Goal: Task Accomplishment & Management: Complete application form

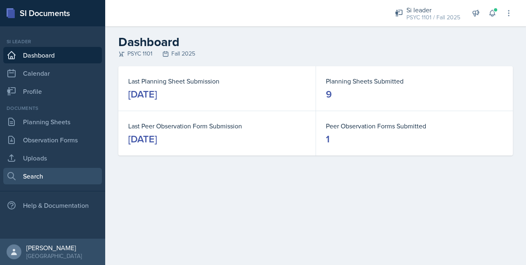
click at [27, 170] on link "Search" at bounding box center [52, 176] width 99 height 16
select select "all"
select select "1"
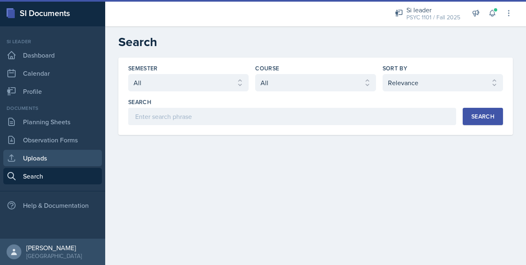
click at [27, 163] on link "Uploads" at bounding box center [52, 158] width 99 height 16
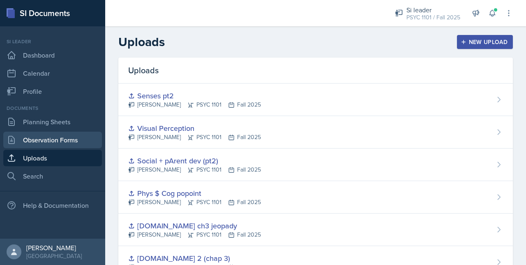
click at [26, 145] on link "Observation Forms" at bounding box center [52, 139] width 99 height 16
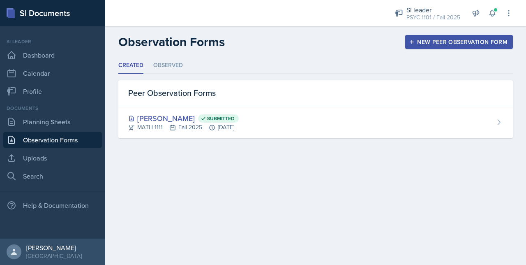
click at [422, 39] on div "New Peer Observation Form" at bounding box center [458, 42] width 97 height 7
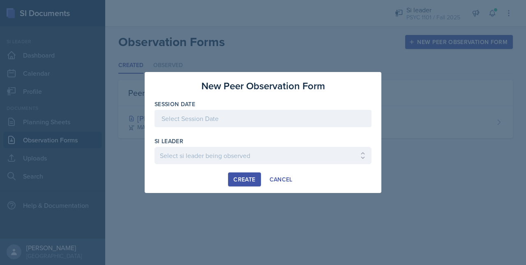
click at [209, 120] on div at bounding box center [262, 118] width 217 height 17
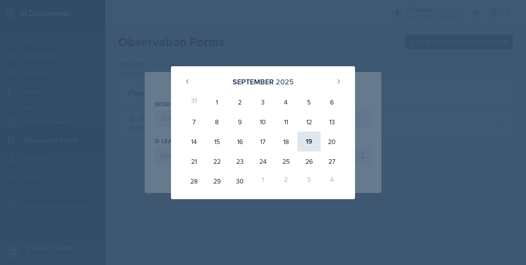
click at [310, 136] on div "19" at bounding box center [308, 141] width 23 height 20
type input "[DATE]"
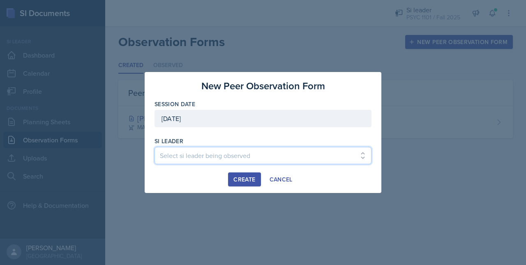
click at [212, 160] on select "Select si leader being observed [PERSON_NAME] / PSYC 2500 / The Phantoms of The…" at bounding box center [262, 155] width 217 height 17
click at [234, 152] on select "Select si leader being observed [PERSON_NAME] / PSYC 2500 / The Phantoms of The…" at bounding box center [262, 155] width 217 height 17
select select "e9f12f22-[DATE]-4f7b-bd07-8ec674afb32a"
click at [154, 147] on select "Select si leader being observed [PERSON_NAME] / PSYC 2500 / The Phantoms of The…" at bounding box center [262, 155] width 217 height 17
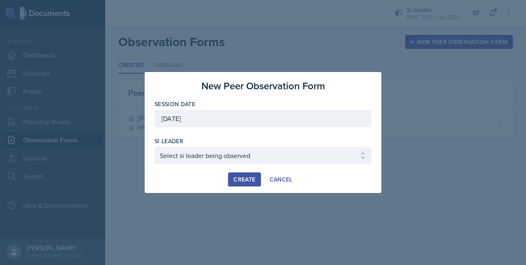
click at [242, 177] on div "Create" at bounding box center [244, 179] width 22 height 7
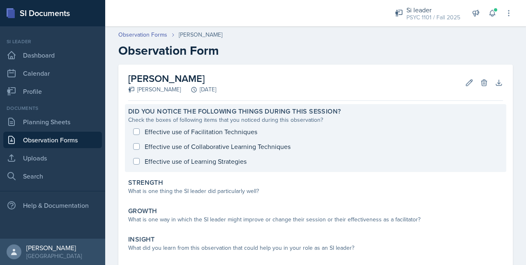
click at [147, 133] on div "Effective use of Facilitation Techniques Effective use of Collaborative Learnin…" at bounding box center [315, 146] width 375 height 44
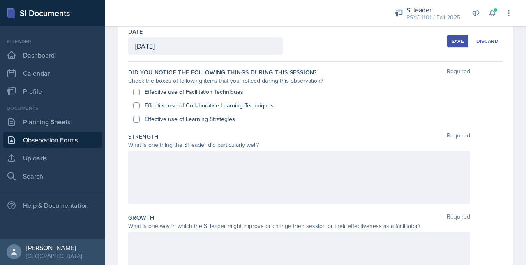
scroll to position [46, 0]
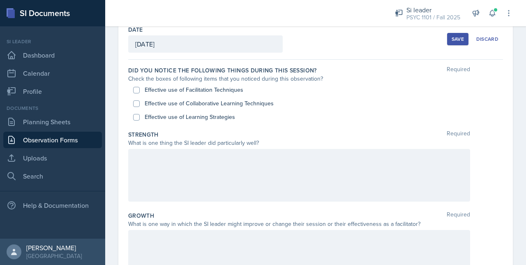
click at [136, 85] on div "Effective use of Facilitation Techniques" at bounding box center [315, 90] width 365 height 14
click at [136, 97] on div "Effective use of Collaborative Learning Techniques" at bounding box center [315, 104] width 365 height 14
click at [136, 101] on input "Effective use of Collaborative Learning Techniques" at bounding box center [136, 103] width 7 height 7
checkbox input "true"
click at [136, 87] on input "Effective use of Facilitation Techniques" at bounding box center [136, 90] width 7 height 7
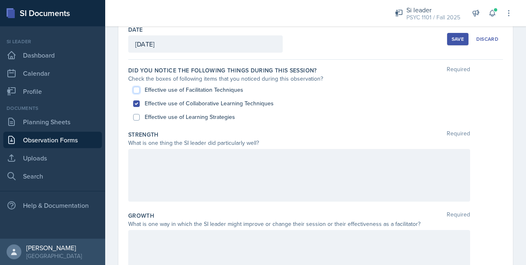
checkbox input "true"
click at [139, 111] on div "Effective use of Learning Strategies" at bounding box center [315, 117] width 365 height 14
click at [134, 124] on div "Did you notice the following things during this session? Required Check the box…" at bounding box center [315, 95] width 375 height 64
click at [135, 117] on input "Effective use of Learning Strategies" at bounding box center [136, 117] width 7 height 7
checkbox input "true"
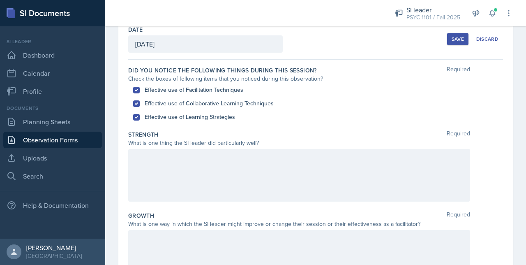
click at [144, 164] on div at bounding box center [299, 175] width 342 height 53
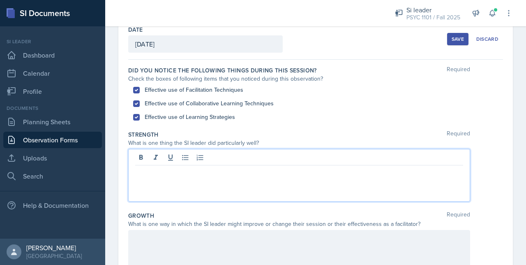
scroll to position [60, 0]
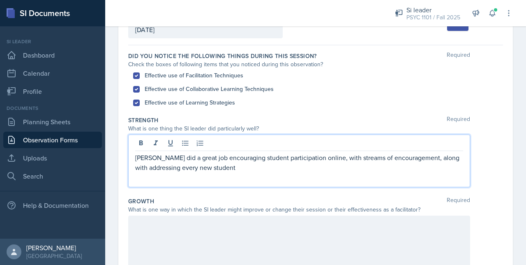
click at [307, 158] on p "[PERSON_NAME] did a great job encouraging student participation online, with st…" at bounding box center [299, 162] width 328 height 20
click at [398, 157] on p "[PERSON_NAME] did a great job encouraging student participation online when the…" at bounding box center [299, 162] width 328 height 20
click at [407, 157] on p "[PERSON_NAME] did a great job encouraging student participation online when the…" at bounding box center [299, 162] width 328 height 20
click at [404, 156] on p "[PERSON_NAME] did a great job encouraging student participation online when the…" at bounding box center [299, 162] width 328 height 20
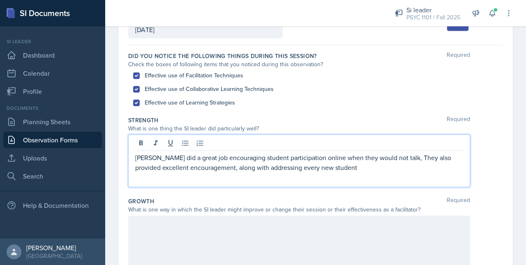
click at [208, 167] on p "[PERSON_NAME] did a great job encouraging student participation online when the…" at bounding box center [299, 162] width 328 height 20
click at [439, 170] on p "[PERSON_NAME] did a great job encouraging student participation online when the…" at bounding box center [299, 167] width 328 height 30
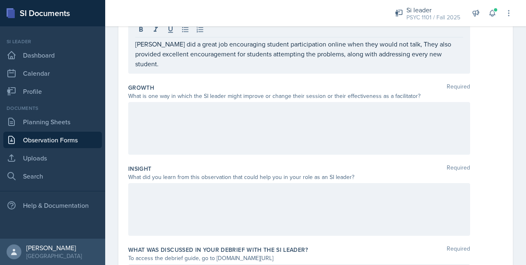
click at [253, 118] on div at bounding box center [299, 128] width 342 height 53
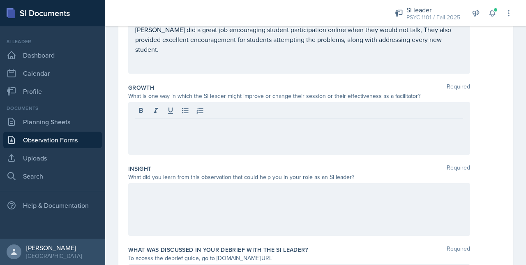
click at [172, 209] on div at bounding box center [299, 209] width 342 height 53
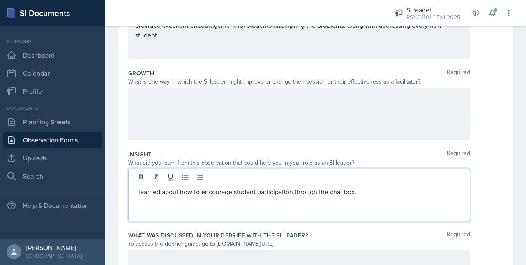
click at [156, 142] on div "Growth Required What is one way in which the SI leader might improve or change …" at bounding box center [315, 106] width 375 height 81
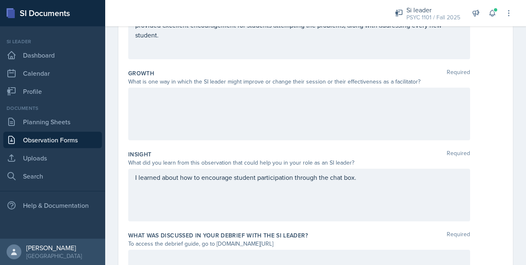
click at [152, 134] on div at bounding box center [299, 113] width 342 height 53
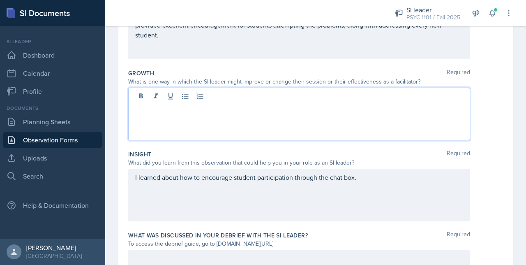
scroll to position [202, 0]
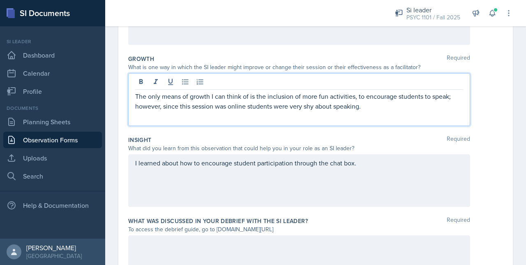
click at [364, 166] on div "I learned about how to encourage student participation through the chat box." at bounding box center [299, 180] width 342 height 53
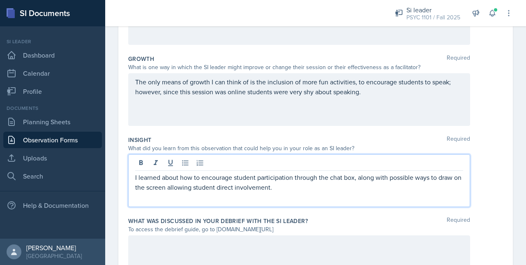
scroll to position [258, 0]
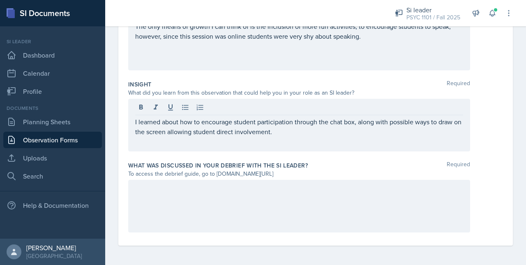
click at [236, 179] on div at bounding box center [299, 205] width 342 height 53
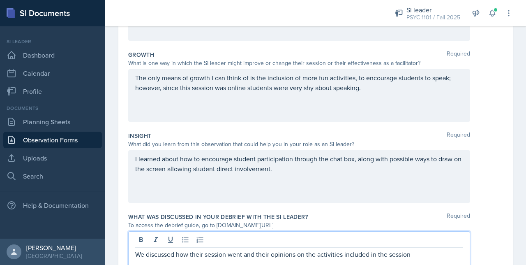
scroll to position [198, 0]
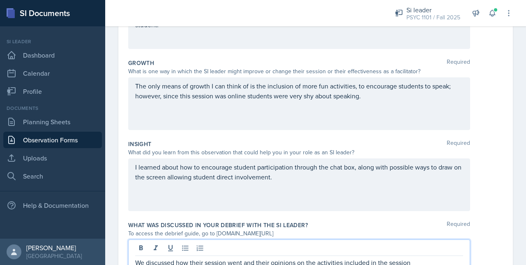
click at [380, 97] on p "The only means of growth I can think of is the inclusion of more fun activities…" at bounding box center [299, 91] width 328 height 20
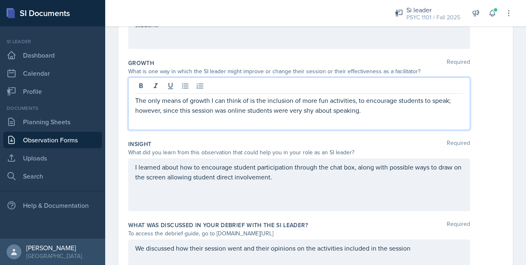
scroll to position [212, 0]
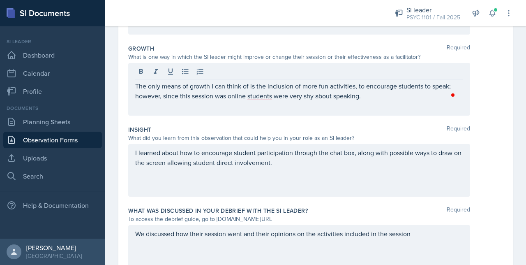
click at [301, 120] on div "Growth Required What is one way in which the SI leader might improve or change …" at bounding box center [315, 81] width 375 height 81
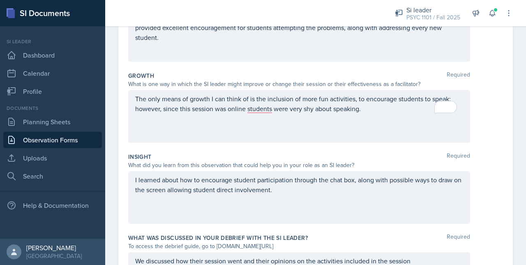
scroll to position [184, 0]
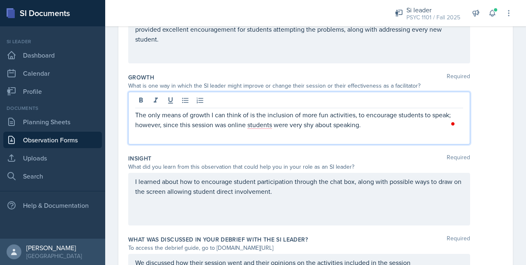
click at [254, 107] on div "The only means of growth I can think of is the inclusion of more fun activities…" at bounding box center [299, 118] width 342 height 53
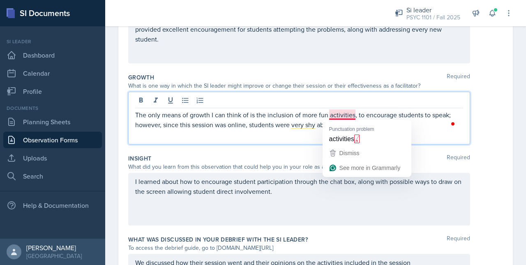
click at [342, 113] on p "The only means of growth I can think of is the inclusion of more fun activities…" at bounding box center [299, 120] width 328 height 20
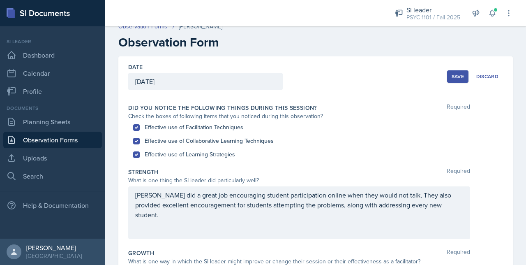
scroll to position [0, 0]
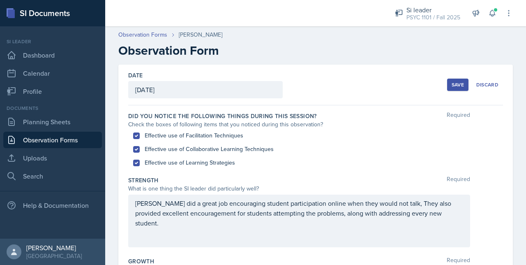
click at [452, 90] on button "Save" at bounding box center [457, 84] width 21 height 12
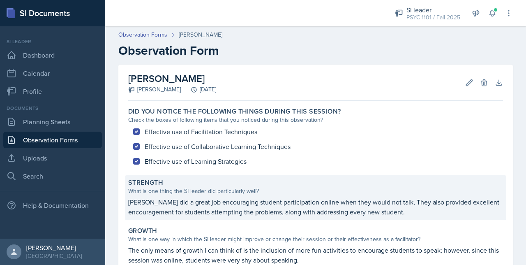
click at [238, 195] on div "Strength What is one thing the SI leader did particularly well? [PERSON_NAME] d…" at bounding box center [315, 197] width 381 height 45
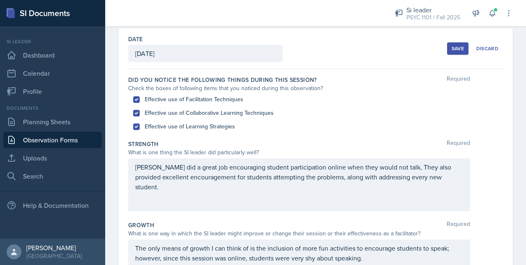
click at [441, 179] on p "[PERSON_NAME] did a great job encouraging student participation online when the…" at bounding box center [299, 177] width 328 height 30
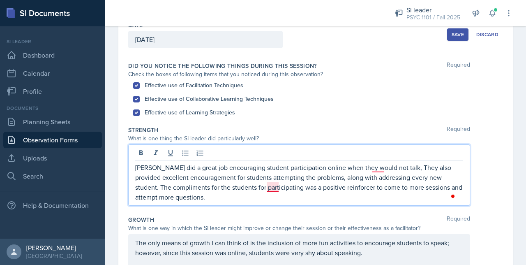
click at [267, 187] on p "[PERSON_NAME] did a great job encouraging student participation online when the…" at bounding box center [299, 181] width 328 height 39
click at [377, 165] on p "[PERSON_NAME] did a great job encouraging student participation online when the…" at bounding box center [299, 181] width 328 height 39
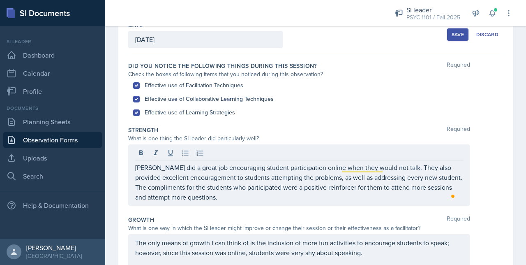
click at [451, 32] on div "Save" at bounding box center [457, 34] width 12 height 7
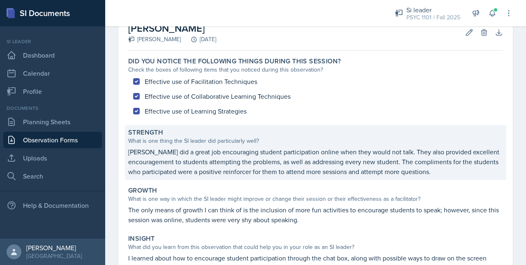
scroll to position [152, 0]
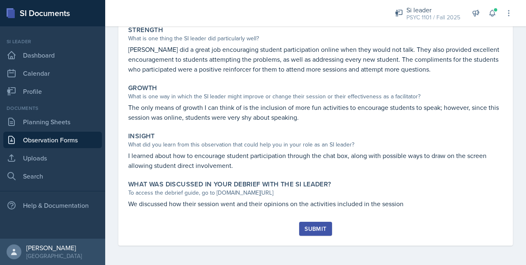
click at [196, 175] on div "Did you notice the following things during this session? Check the boxes of fol…" at bounding box center [315, 87] width 375 height 270
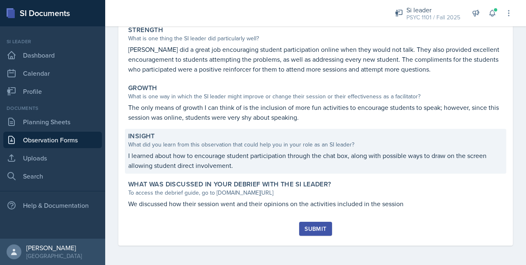
click at [194, 156] on p "I learned about how to encourage student participation through the chat box, al…" at bounding box center [315, 160] width 375 height 20
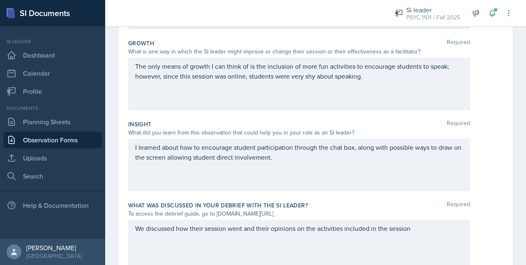
click at [288, 165] on div "I learned about how to encourage student participation through the chat box, al…" at bounding box center [299, 164] width 342 height 53
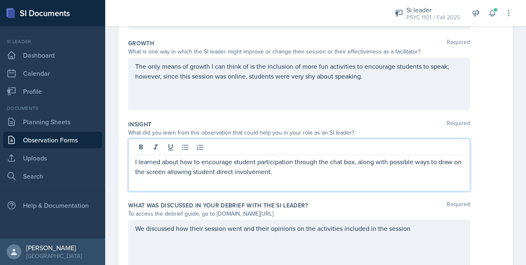
scroll to position [232, 0]
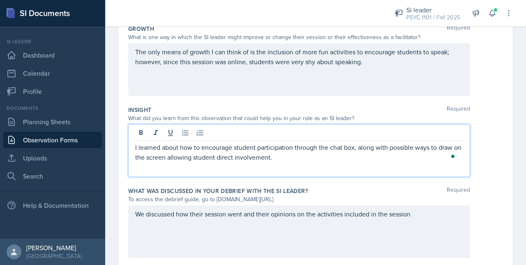
click at [288, 165] on div "I learned about how to encourage student participation through the chat box, al…" at bounding box center [299, 150] width 342 height 53
click at [289, 158] on p "I learned about how to encourage student participation through the chat box, al…" at bounding box center [299, 152] width 328 height 20
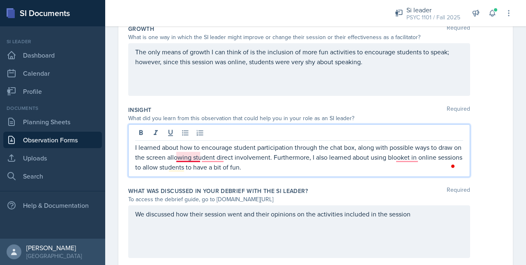
click at [186, 156] on p "I learned about how to encourage student participation through the chat box, al…" at bounding box center [299, 157] width 328 height 30
click at [414, 160] on p "I learned about how to encourage student participation through the chat box, al…" at bounding box center [299, 157] width 328 height 30
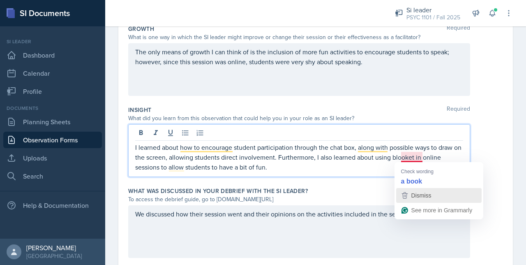
click at [414, 198] on span "Dismiss" at bounding box center [421, 195] width 20 height 7
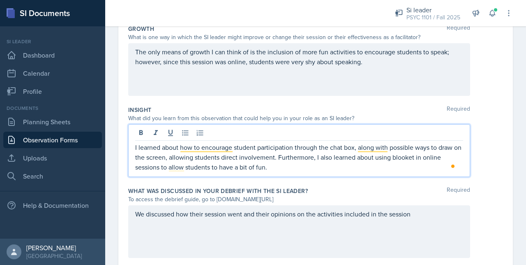
click at [354, 182] on div "Insight Required What did you learn from this observation that could help you i…" at bounding box center [315, 142] width 375 height 81
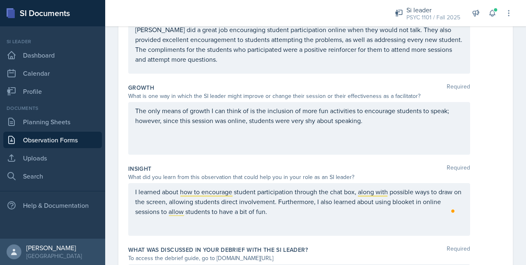
scroll to position [258, 0]
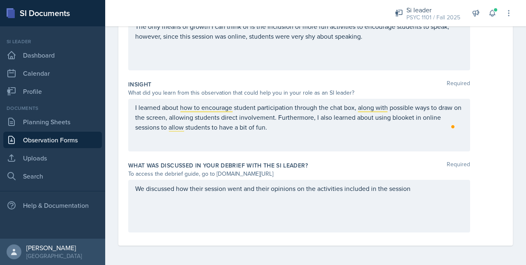
click at [287, 198] on div "We discussed how their session went and their opinions on the activities includ…" at bounding box center [299, 205] width 342 height 53
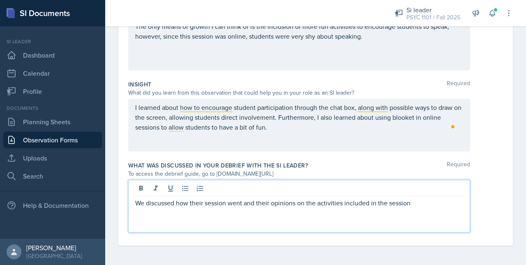
click at [308, 138] on div "I learned about how to encourage student participation through the chat box, al…" at bounding box center [299, 125] width 342 height 53
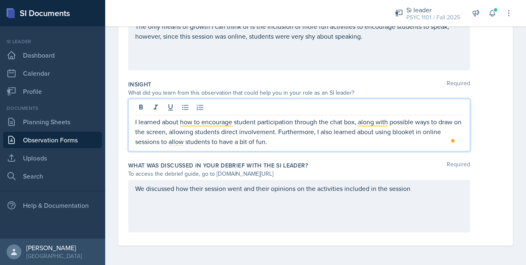
click at [294, 140] on p "I learned about how to encourage student participation through the chat box, al…" at bounding box center [299, 132] width 328 height 30
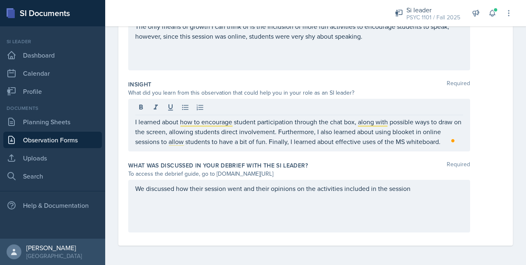
click at [350, 205] on div "We discussed how their session went and their opinions on the activities includ…" at bounding box center [299, 205] width 342 height 53
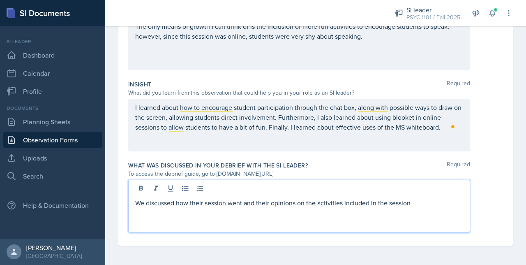
click at [416, 199] on p "We discussed how their session went and their opinions on the activities includ…" at bounding box center [299, 203] width 328 height 10
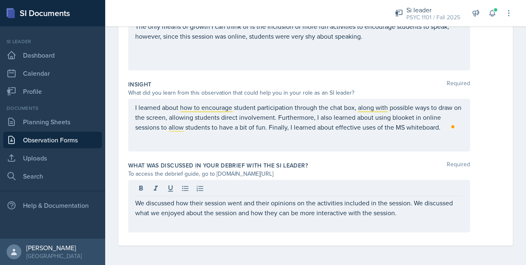
click at [300, 173] on div "To access the debrief guide, go to [DOMAIN_NAME][URL]" at bounding box center [299, 173] width 342 height 9
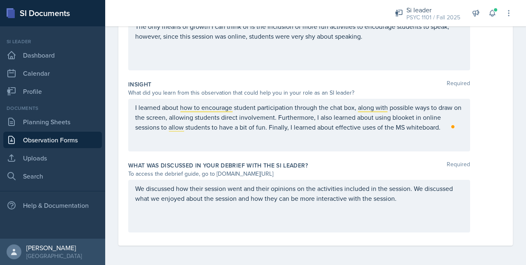
drag, startPoint x: 303, startPoint y: 173, endPoint x: 216, endPoint y: 174, distance: 86.7
click at [216, 174] on div "To access the debrief guide, go to [DOMAIN_NAME][URL]" at bounding box center [299, 173] width 342 height 9
drag, startPoint x: 216, startPoint y: 174, endPoint x: 259, endPoint y: 189, distance: 45.3
click at [259, 189] on div "We discussed how their session went and their opinions on the activities includ…" at bounding box center [299, 205] width 342 height 53
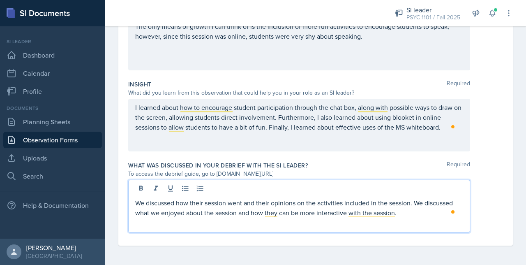
click at [398, 211] on p "We discussed how their session went and their opinions on the activities includ…" at bounding box center [299, 208] width 328 height 20
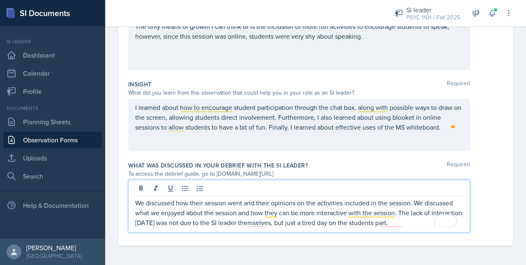
click at [257, 224] on p "We discussed how their session went and their opinions on the activities includ…" at bounding box center [299, 213] width 328 height 30
click at [391, 222] on p "We discussed how their session went and their opinions on the activities includ…" at bounding box center [299, 213] width 328 height 30
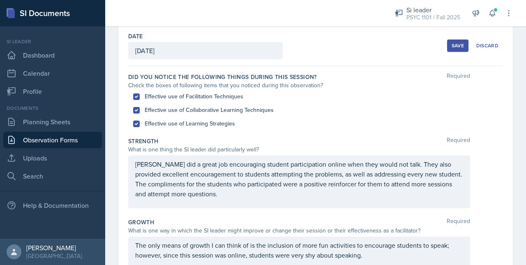
click at [216, 202] on div "[PERSON_NAME] did a great job encouraging student participation online when the…" at bounding box center [299, 181] width 342 height 53
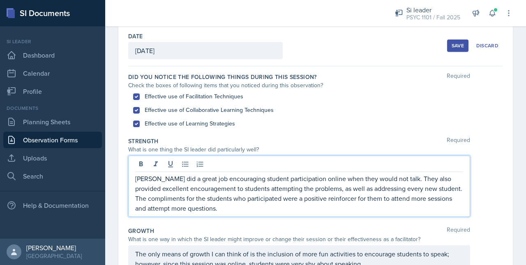
scroll to position [53, 0]
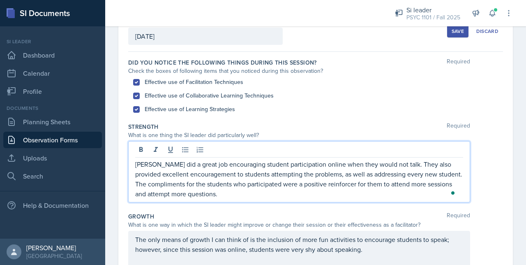
click at [208, 195] on p "[PERSON_NAME] did a great job encouraging student participation online when the…" at bounding box center [299, 178] width 328 height 39
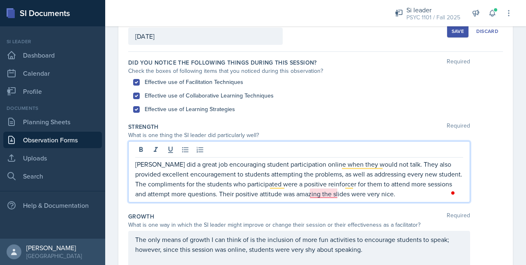
click at [326, 190] on p "[PERSON_NAME] did a great job encouraging student participation online when the…" at bounding box center [299, 178] width 328 height 39
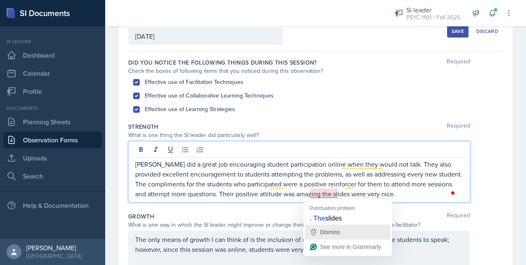
click at [313, 230] on icon "button" at bounding box center [313, 232] width 10 height 10
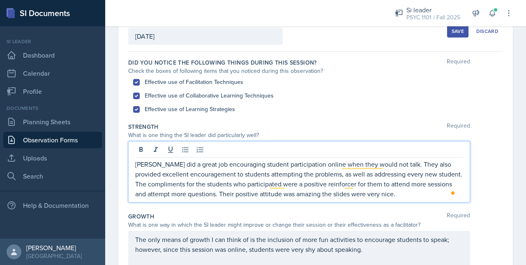
click at [306, 196] on p "[PERSON_NAME] did a great job encouraging student participation online when the…" at bounding box center [299, 178] width 328 height 39
click at [309, 196] on p "[PERSON_NAME] did a great job encouraging student participation online when the…" at bounding box center [299, 178] width 328 height 39
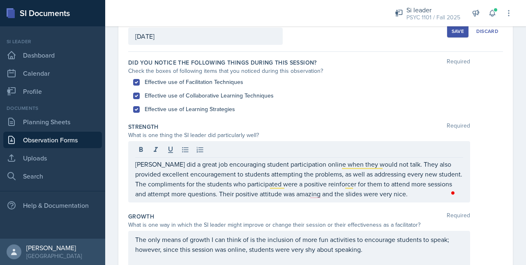
click at [447, 32] on button "Save" at bounding box center [457, 31] width 21 height 12
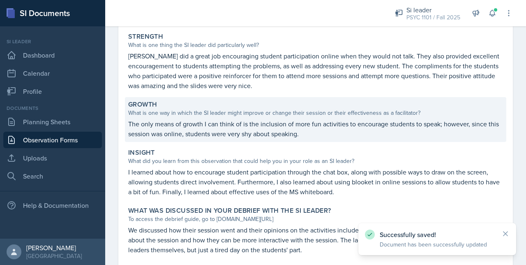
scroll to position [192, 0]
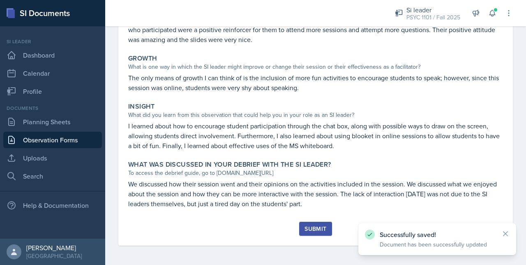
click at [317, 227] on div "Submit" at bounding box center [315, 228] width 22 height 7
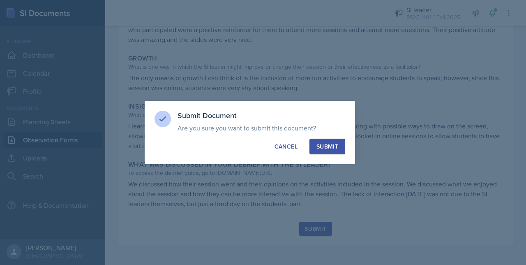
click at [329, 150] on button "Submit" at bounding box center [327, 146] width 36 height 16
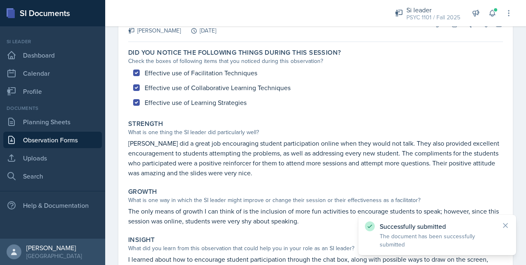
scroll to position [0, 0]
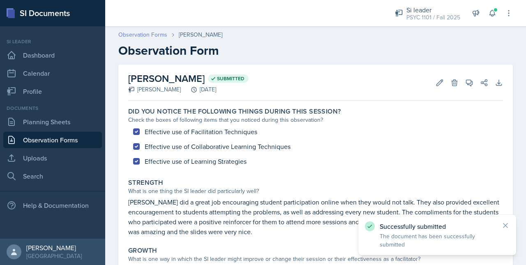
click at [134, 32] on link "Observation Forms" at bounding box center [142, 34] width 49 height 9
